Goal: Information Seeking & Learning: Learn about a topic

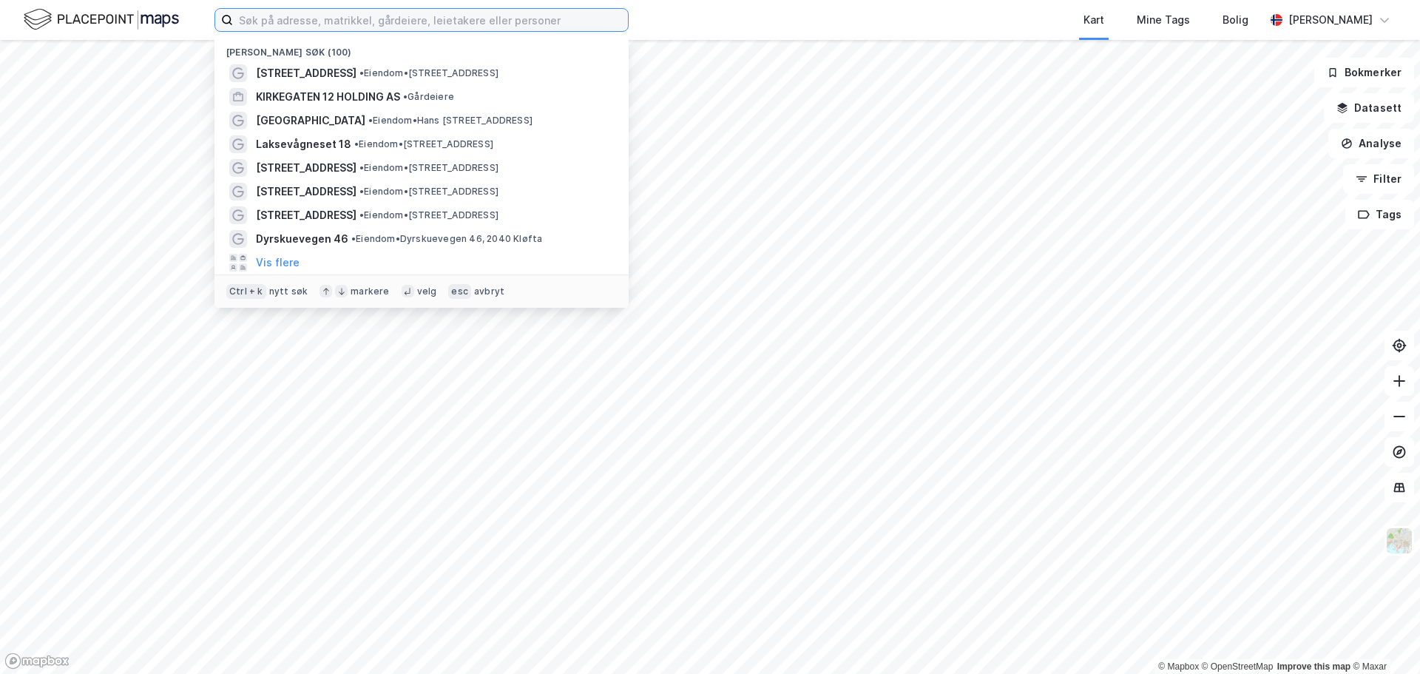
click at [543, 18] on input at bounding box center [430, 20] width 395 height 22
type input "tovveien 21"
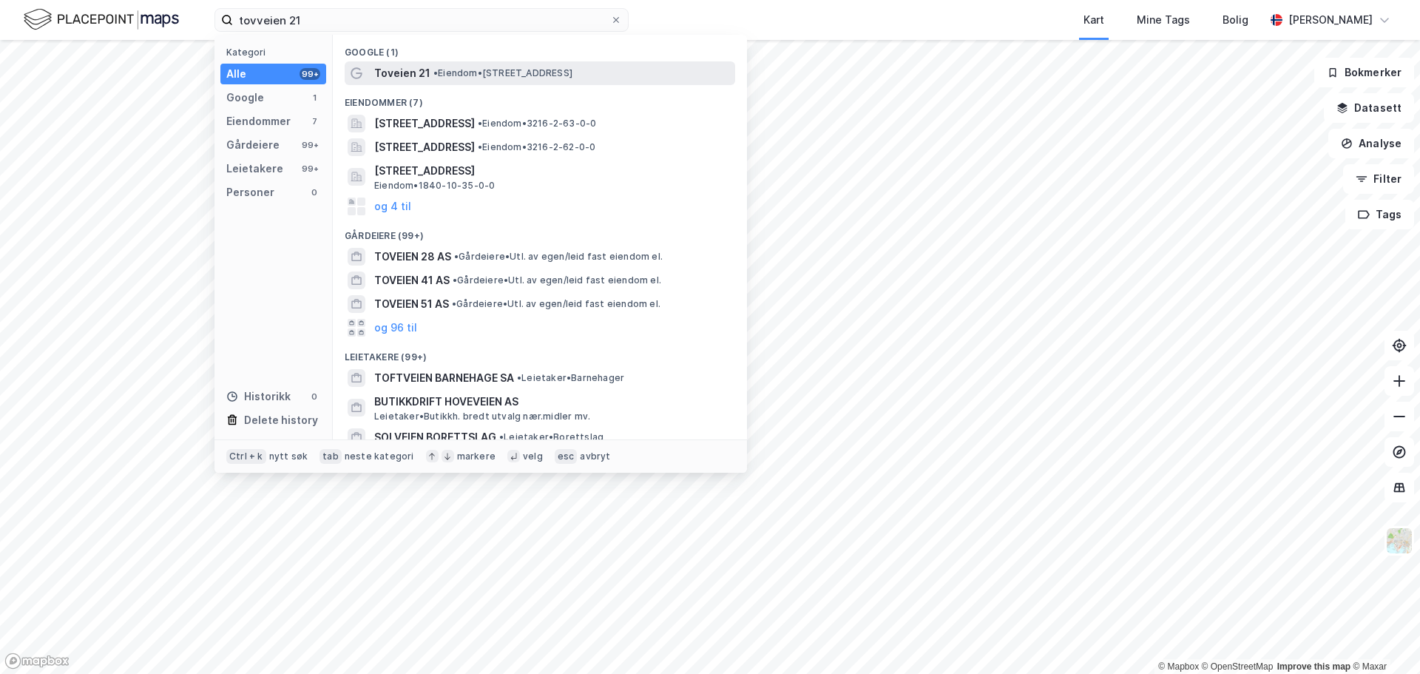
click at [440, 71] on span "• Eiendom • [STREET_ADDRESS]" at bounding box center [502, 73] width 139 height 12
